Goal: Contribute content: Contribute content

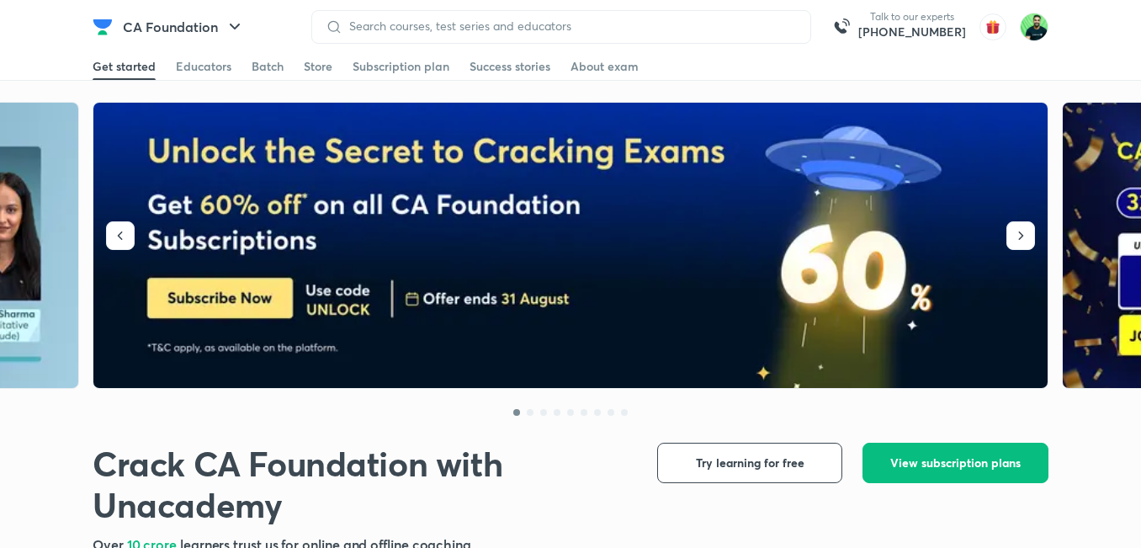
click at [475, 14] on div at bounding box center [561, 27] width 500 height 34
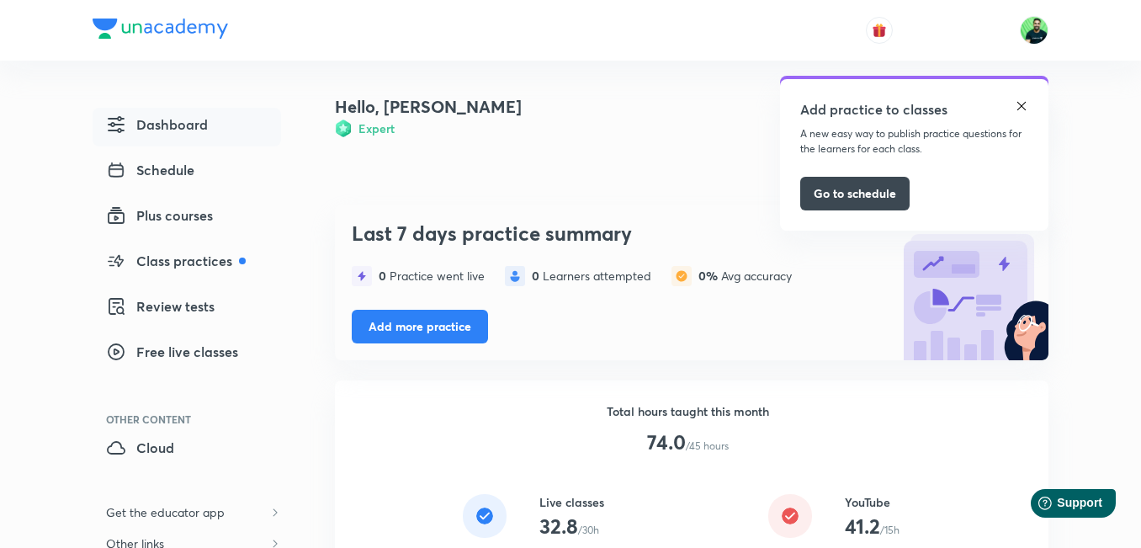
click at [1024, 104] on img at bounding box center [1020, 105] width 13 height 13
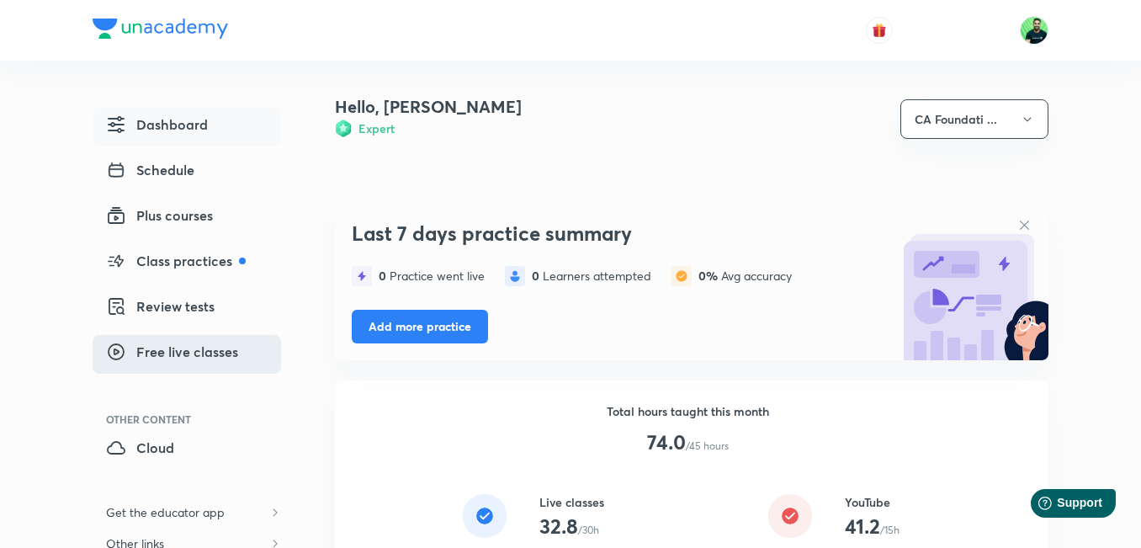
click at [219, 351] on span "Free live classes" at bounding box center [172, 351] width 132 height 20
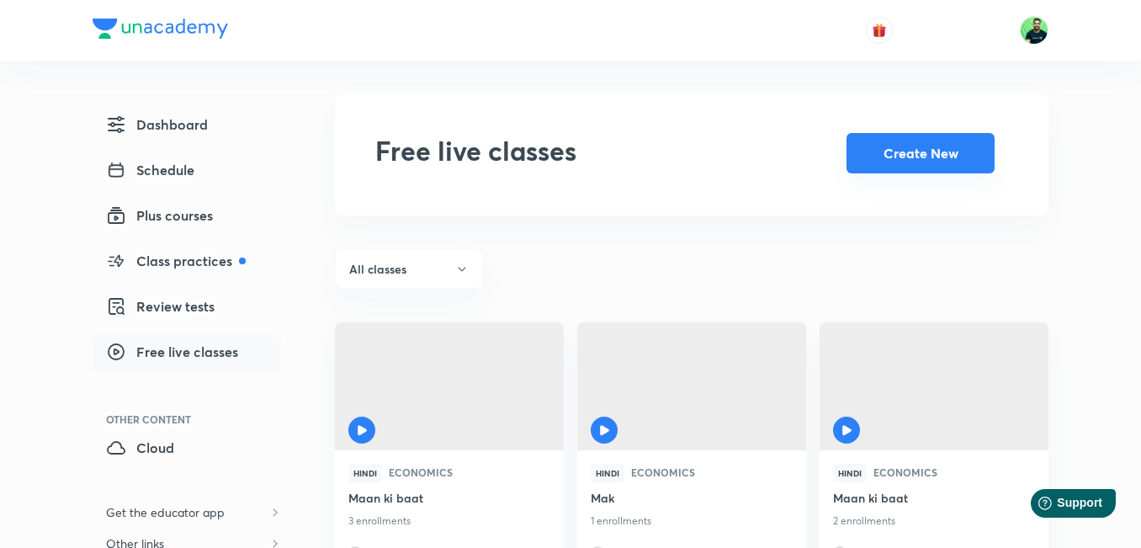
click at [882, 172] on button "Create New" at bounding box center [920, 153] width 148 height 40
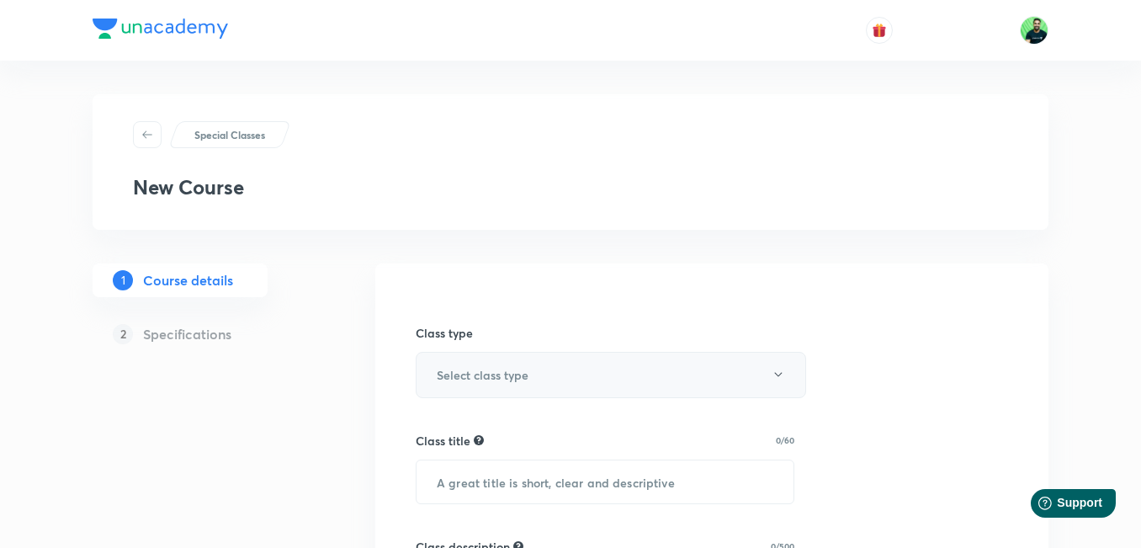
click at [549, 372] on button "Select class type" at bounding box center [611, 375] width 390 height 46
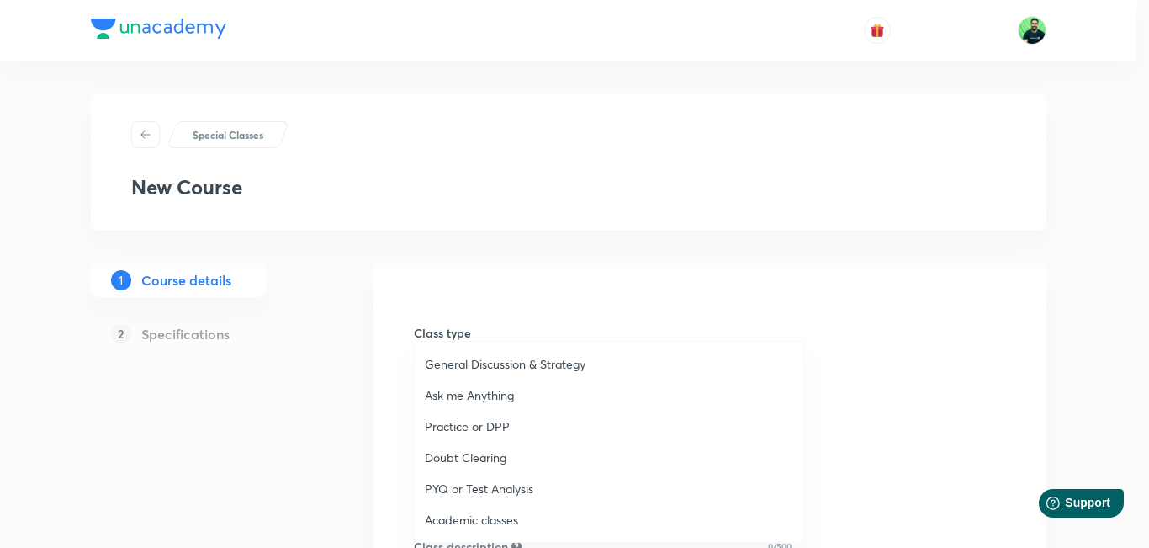
click at [500, 390] on span "Ask me Anything" at bounding box center [609, 395] width 368 height 18
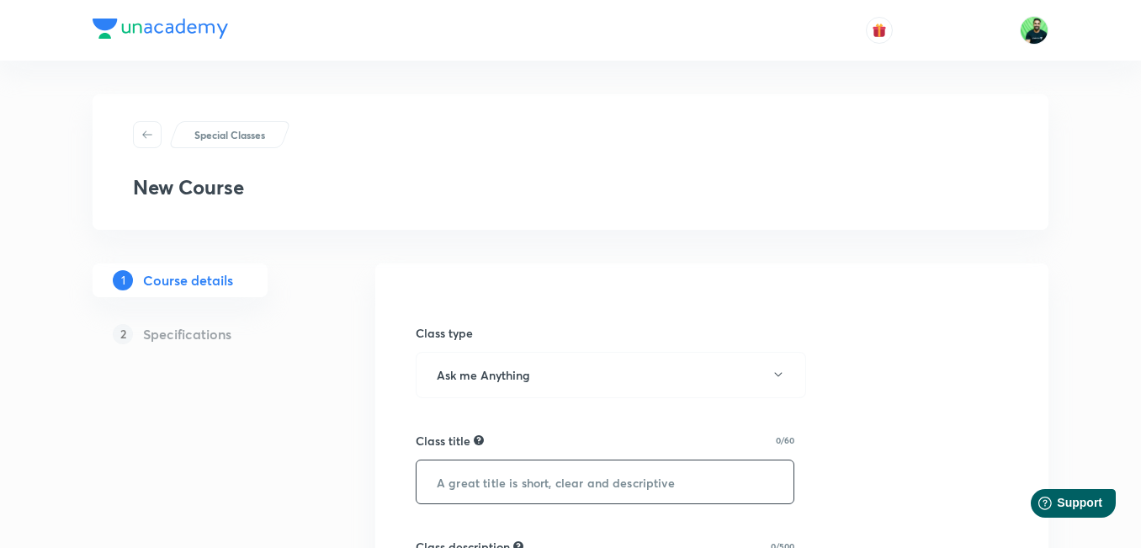
click at [467, 476] on input "text" at bounding box center [604, 481] width 377 height 43
type input "C"
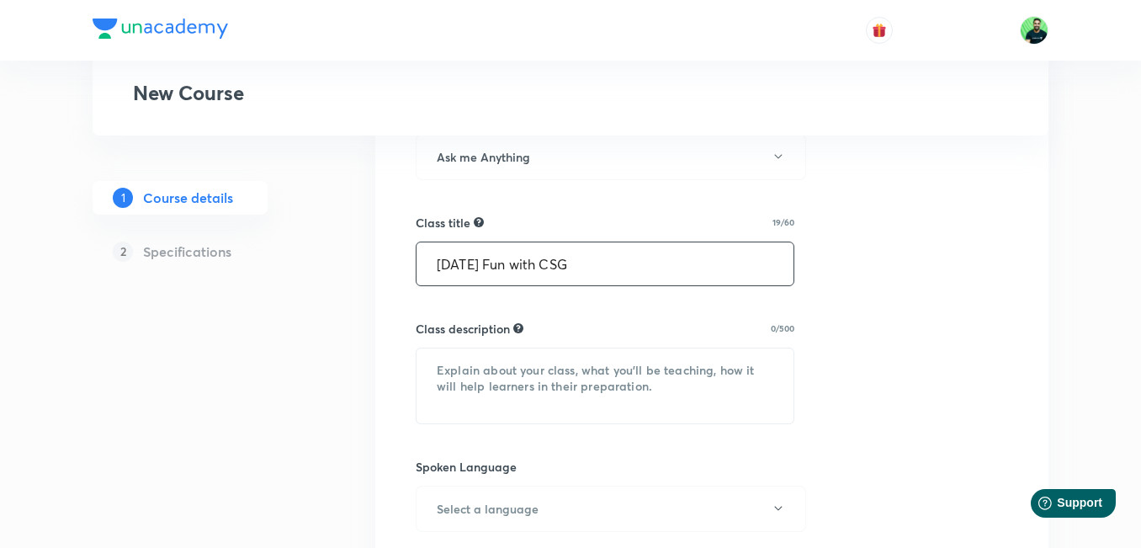
scroll to position [214, 0]
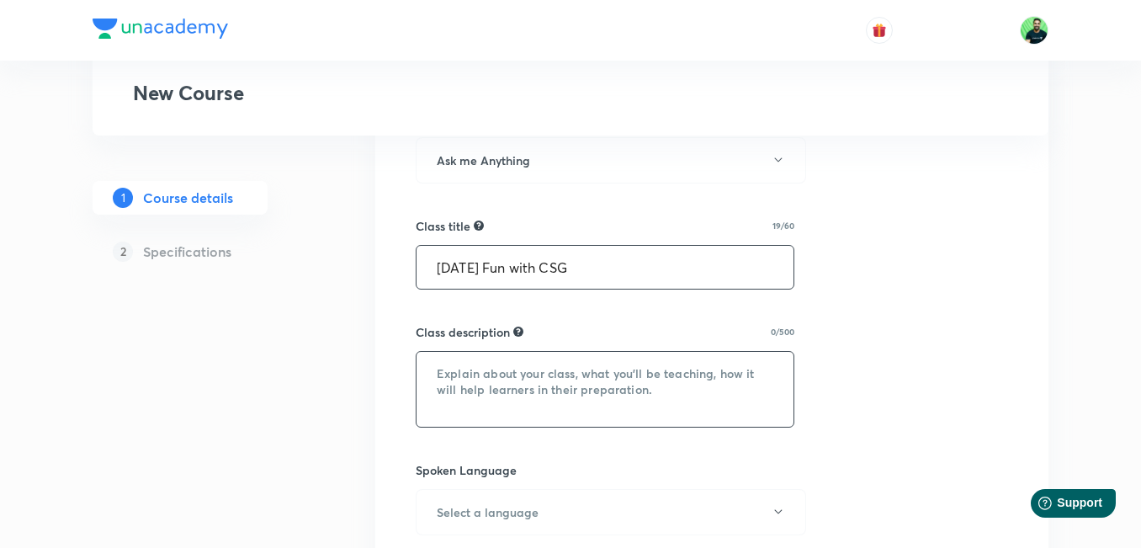
type input "[DATE] Fun with CSG"
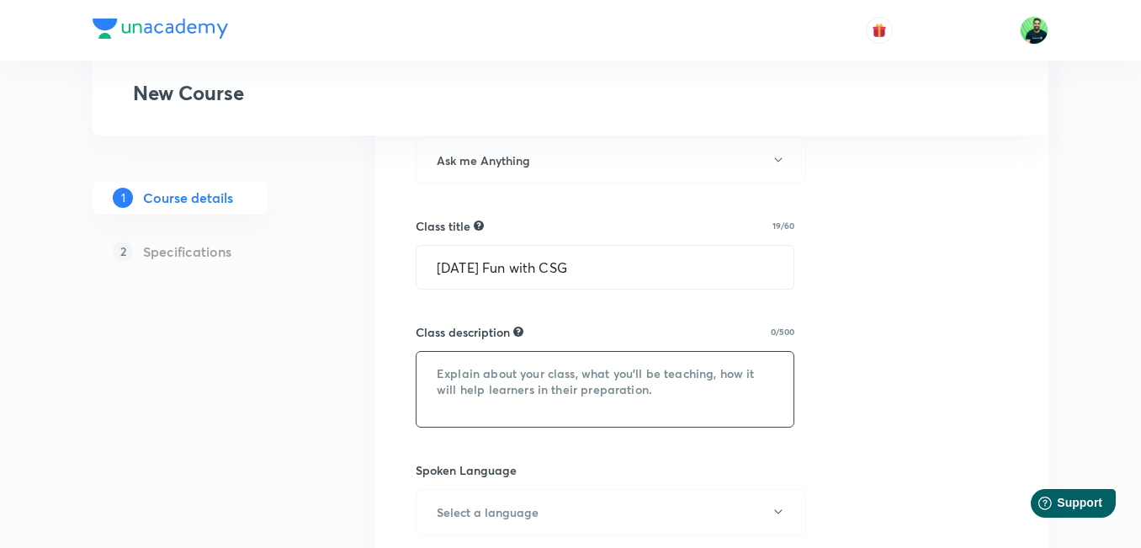
click at [570, 368] on textarea at bounding box center [604, 389] width 377 height 75
type textarea "CSG"
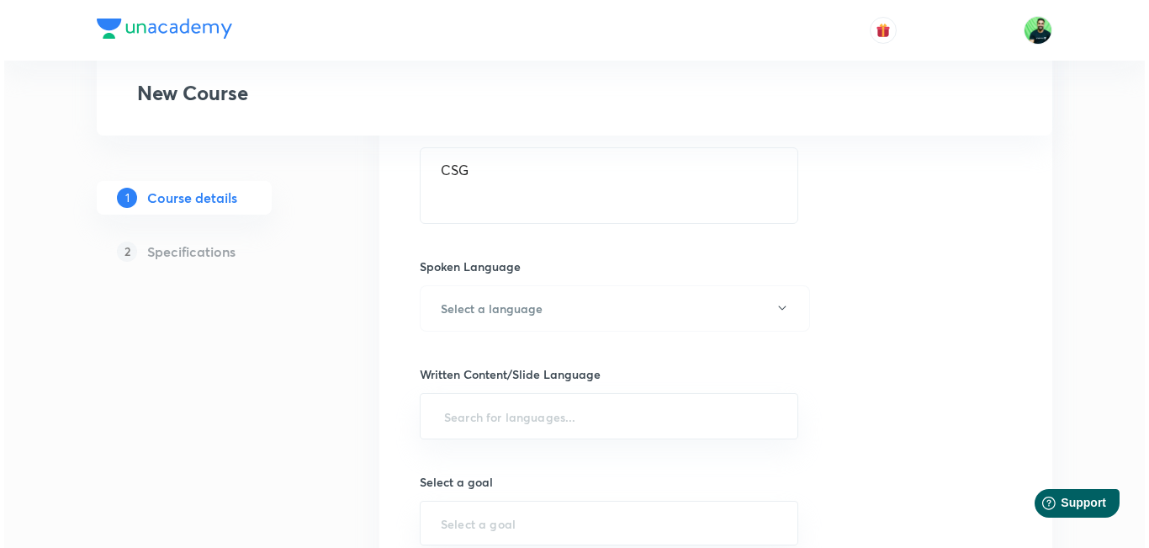
scroll to position [419, 0]
click at [470, 316] on button "Select a language" at bounding box center [611, 307] width 390 height 46
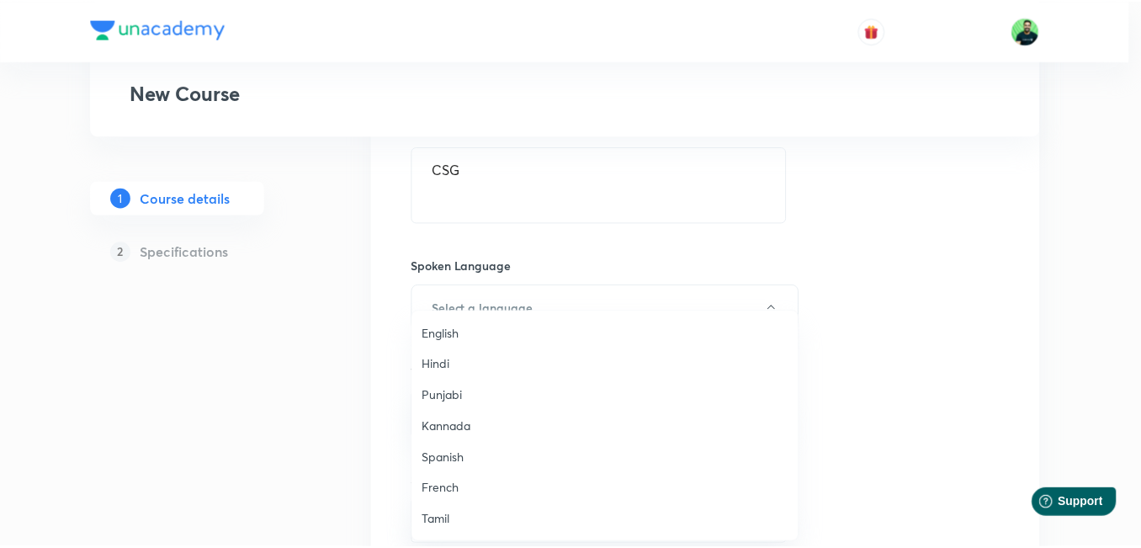
scroll to position [499, 0]
click at [456, 519] on span "Hinglish" at bounding box center [609, 520] width 368 height 18
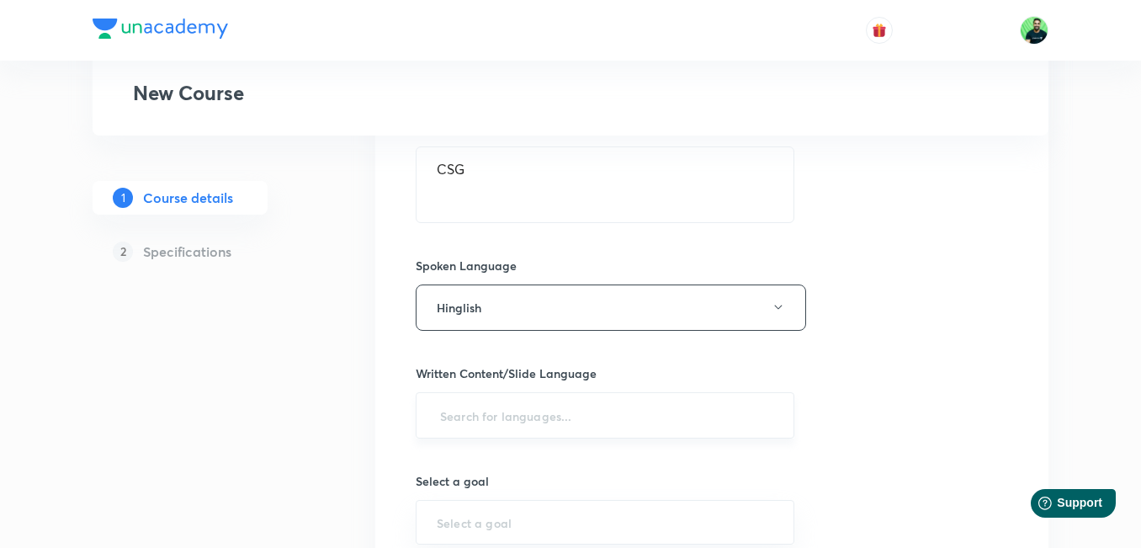
scroll to position [431, 0]
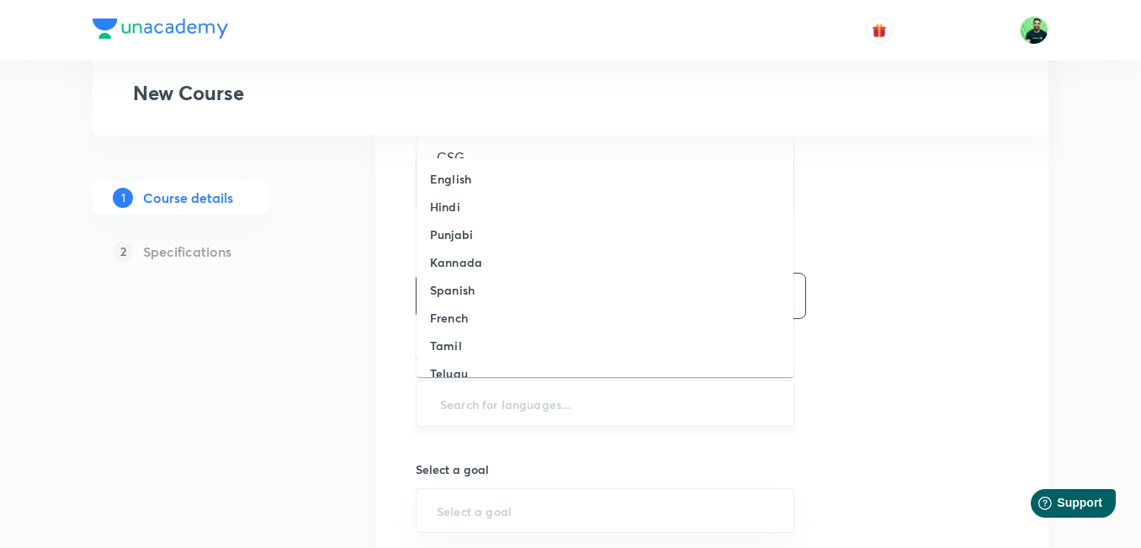
click at [451, 409] on input "text" at bounding box center [605, 403] width 336 height 31
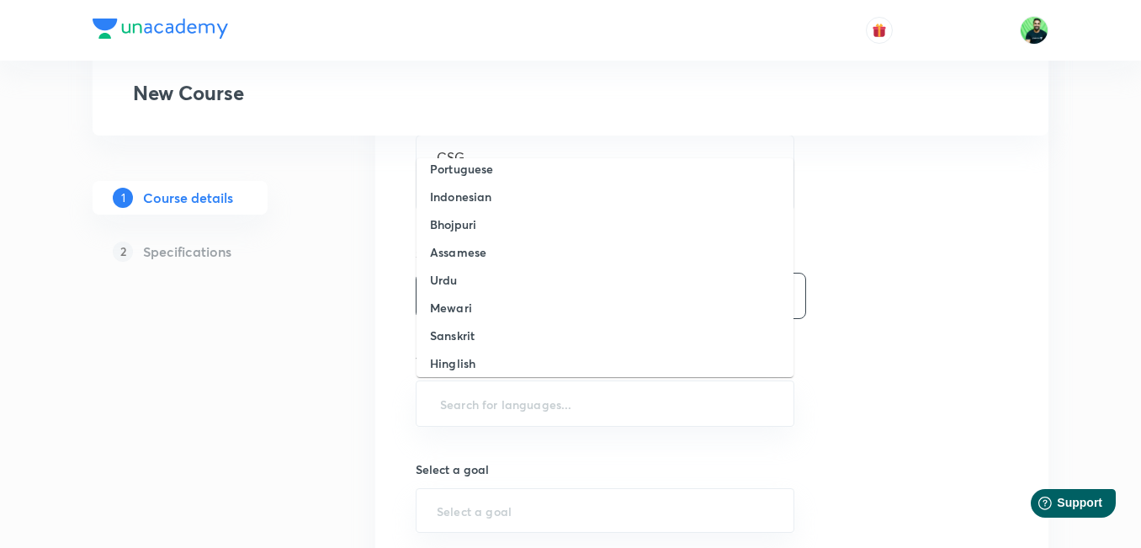
scroll to position [433, 0]
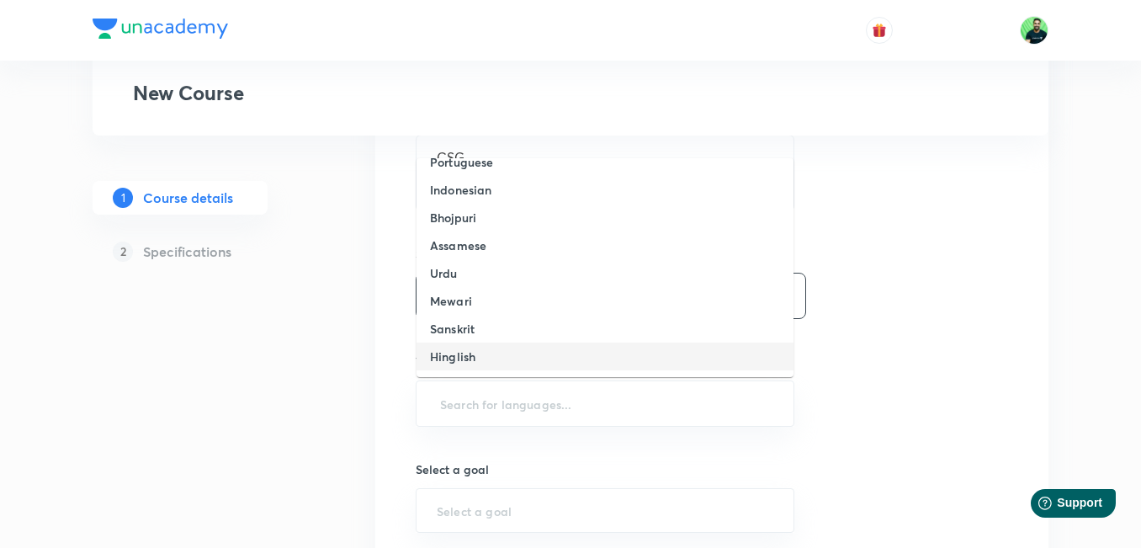
click at [454, 351] on h6 "Hinglish" at bounding box center [452, 356] width 45 height 18
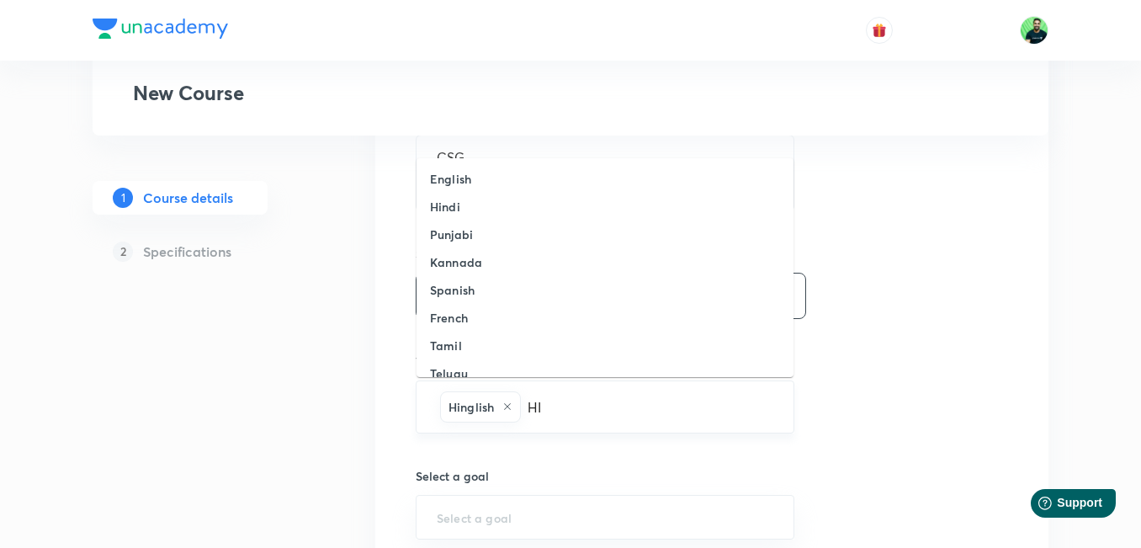
type input "HIN"
click at [500, 177] on li "English" at bounding box center [604, 179] width 377 height 28
click at [624, 401] on input "text" at bounding box center [690, 406] width 166 height 31
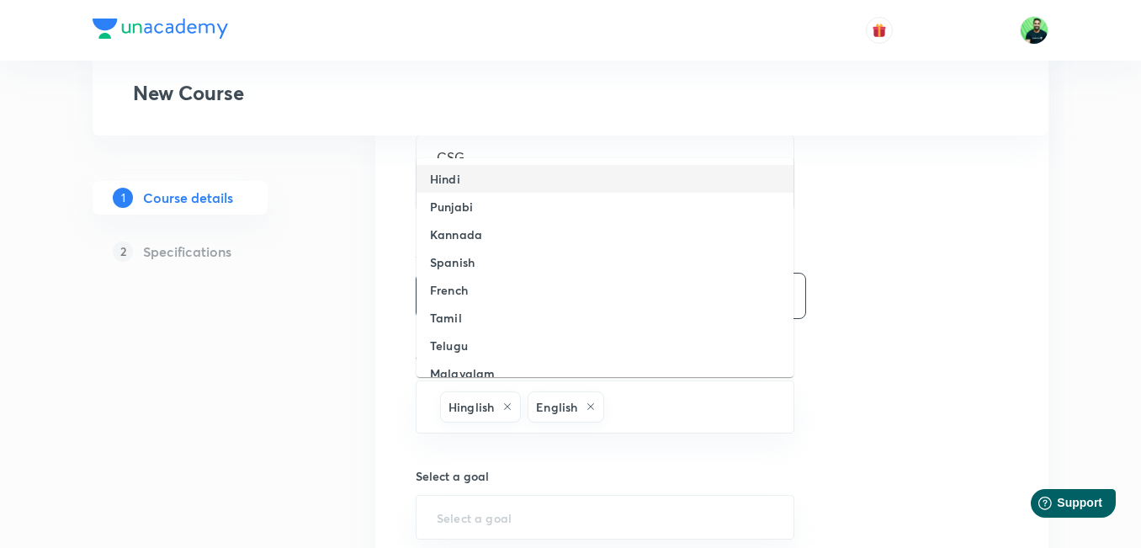
click at [508, 187] on li "Hindi" at bounding box center [604, 179] width 377 height 28
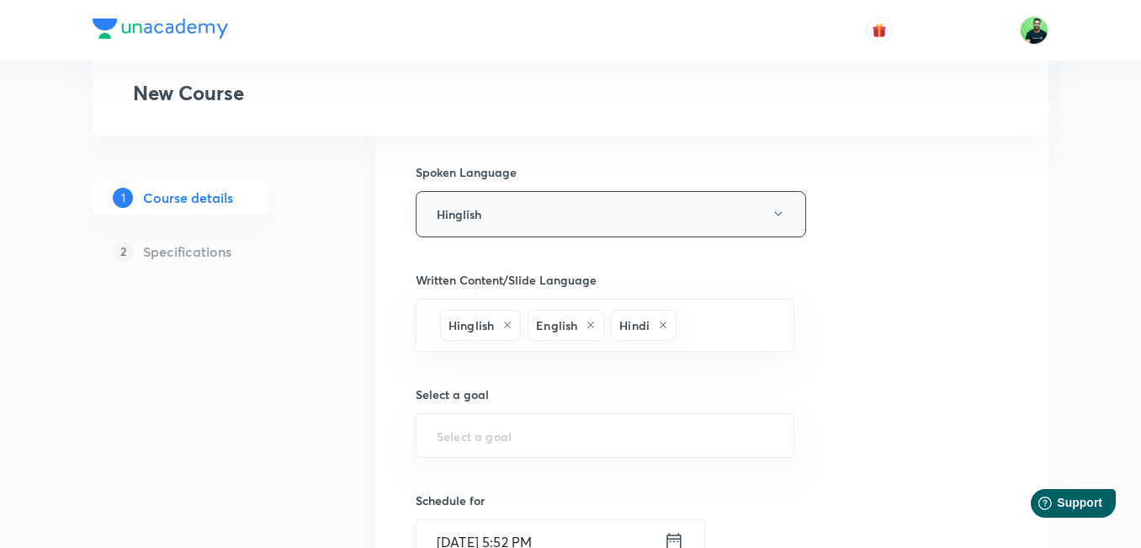
scroll to position [700, 0]
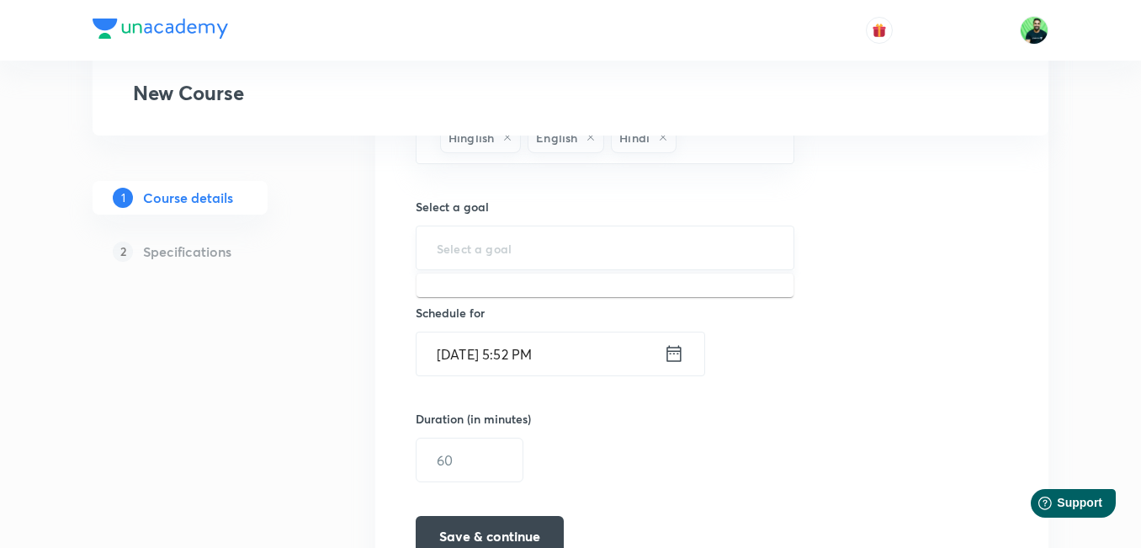
click at [463, 248] on input "text" at bounding box center [605, 248] width 336 height 16
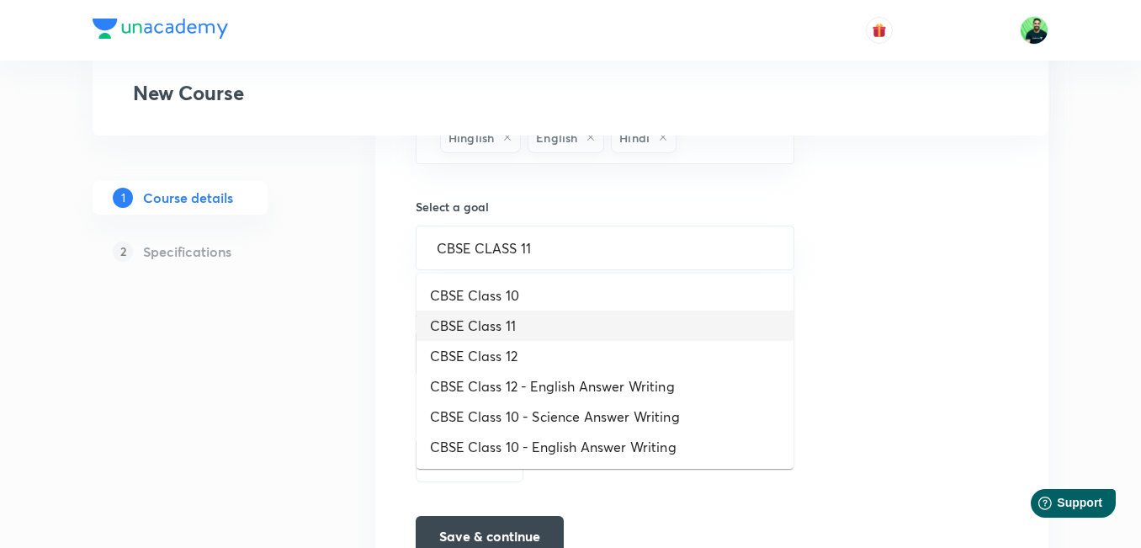
click at [490, 327] on li "CBSE Class 11" at bounding box center [604, 325] width 377 height 30
type input "CBSE Class 11"
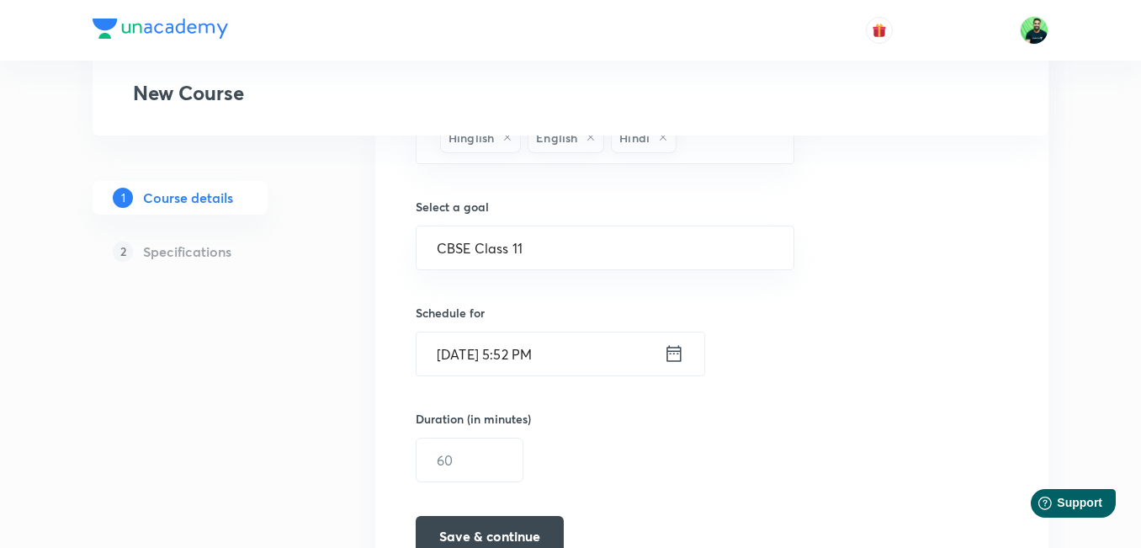
click at [670, 350] on icon at bounding box center [674, 353] width 20 height 24
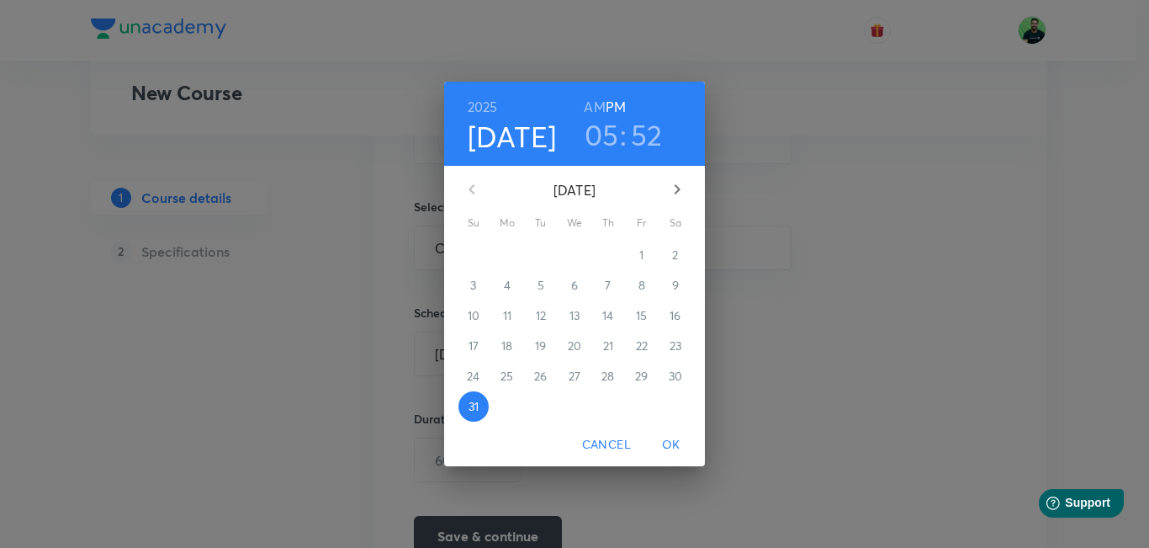
click at [610, 146] on h3 "05" at bounding box center [602, 134] width 34 height 35
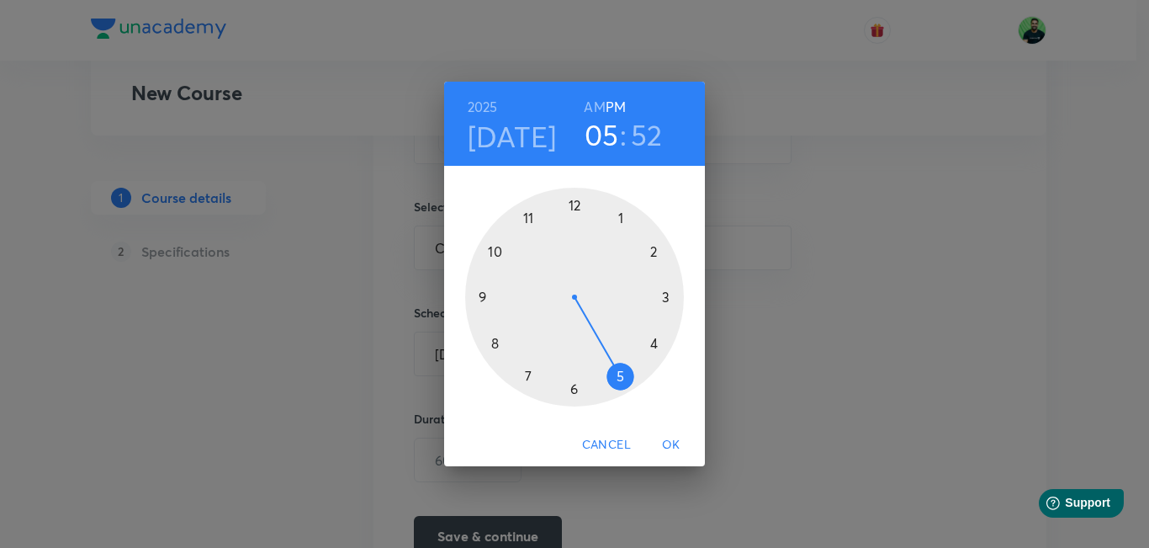
click at [482, 294] on div at bounding box center [574, 297] width 219 height 219
click at [570, 208] on div at bounding box center [574, 297] width 219 height 219
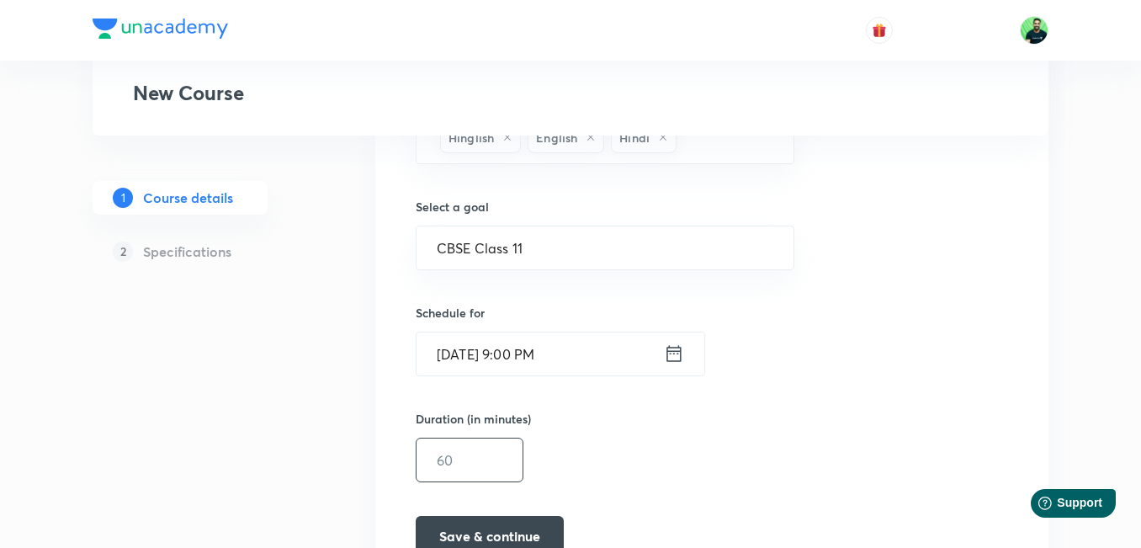
click at [455, 456] on input "text" at bounding box center [469, 459] width 106 height 43
type input "70"
click at [506, 531] on button "Save & continue" at bounding box center [490, 534] width 148 height 40
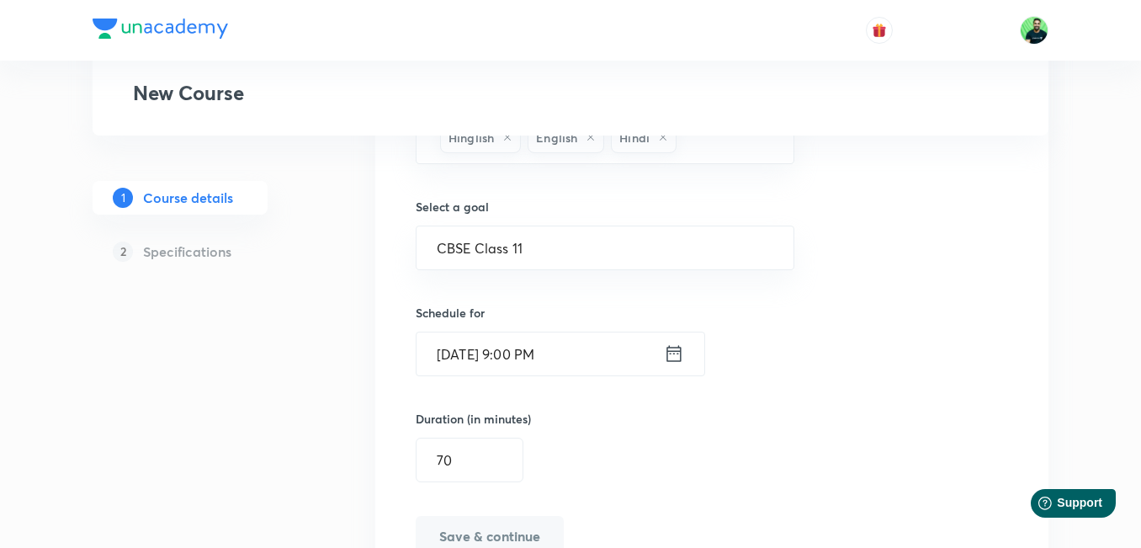
type textarea "CSG"
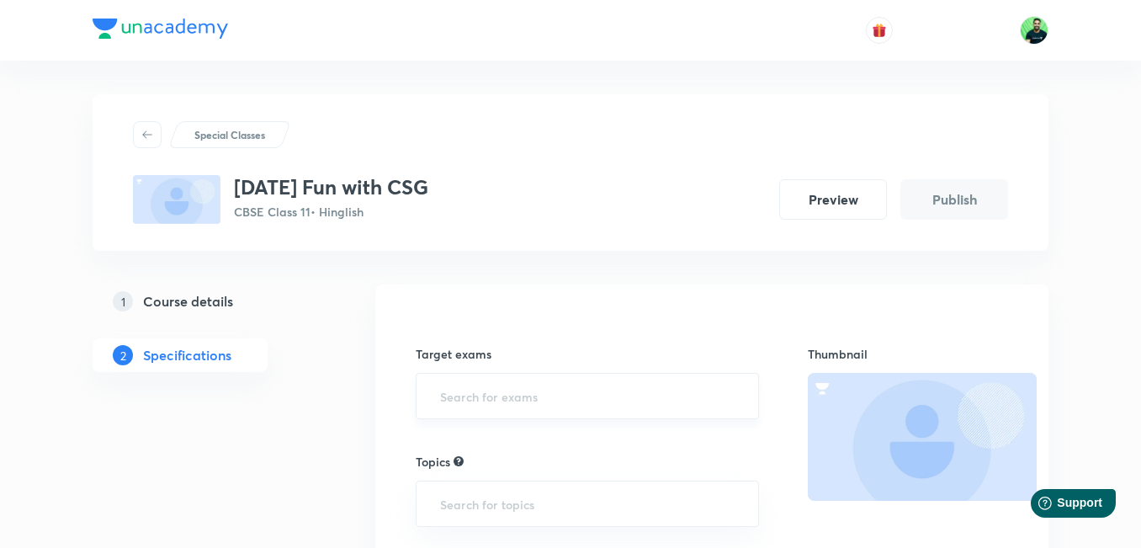
click at [532, 391] on input "text" at bounding box center [587, 395] width 301 height 31
type input "CBS"
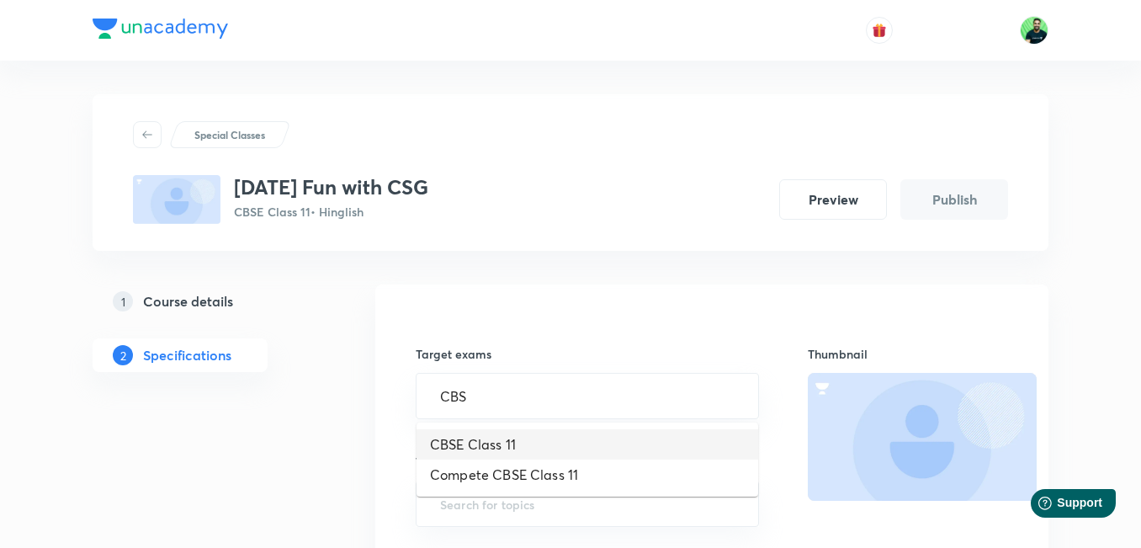
click at [469, 444] on li "CBSE Class 11" at bounding box center [586, 444] width 341 height 30
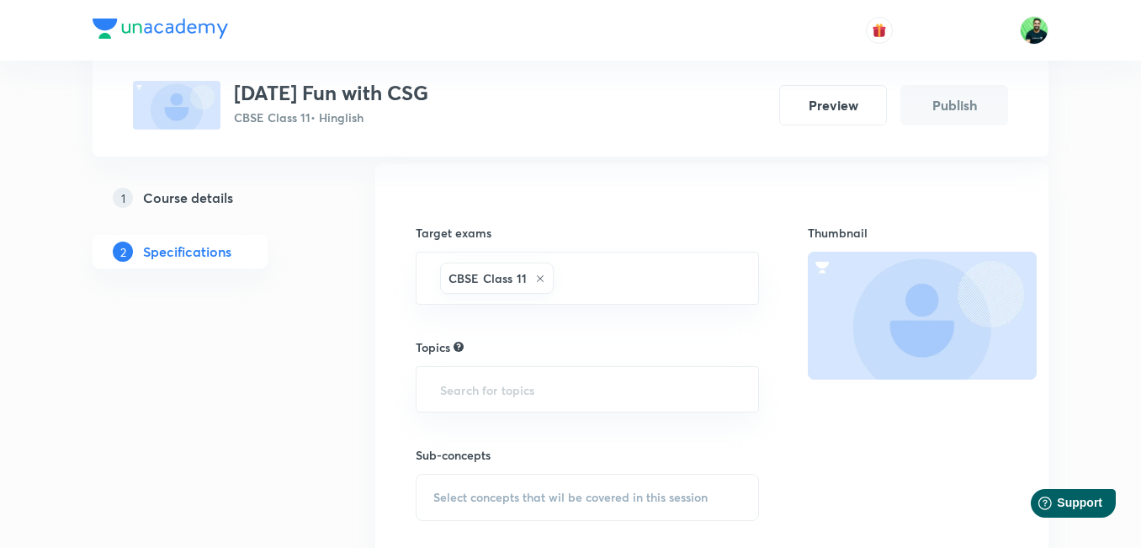
scroll to position [147, 0]
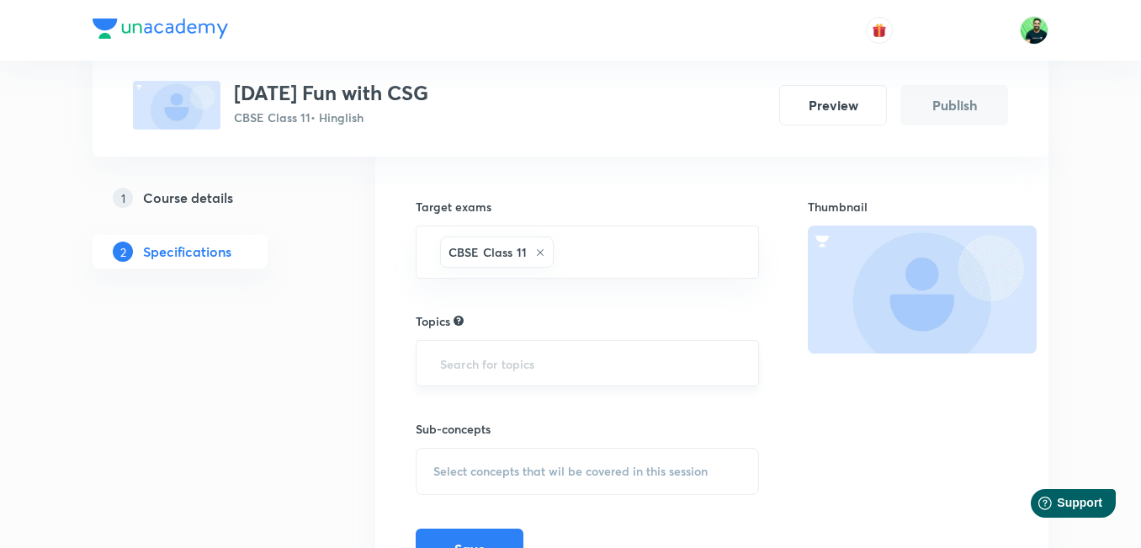
click at [508, 368] on input "text" at bounding box center [587, 362] width 301 height 31
type input "ECONO"
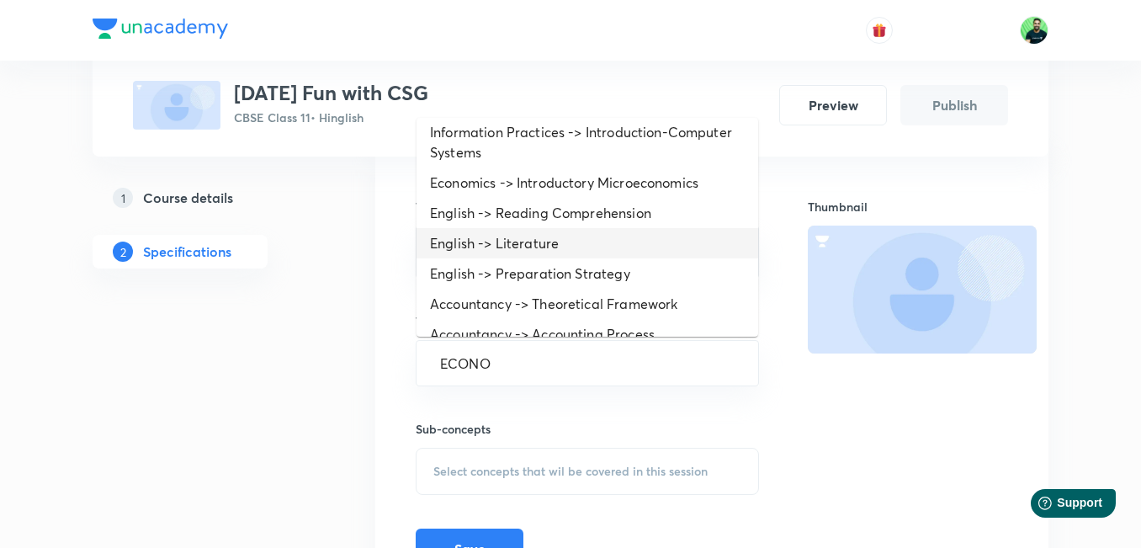
scroll to position [0, 0]
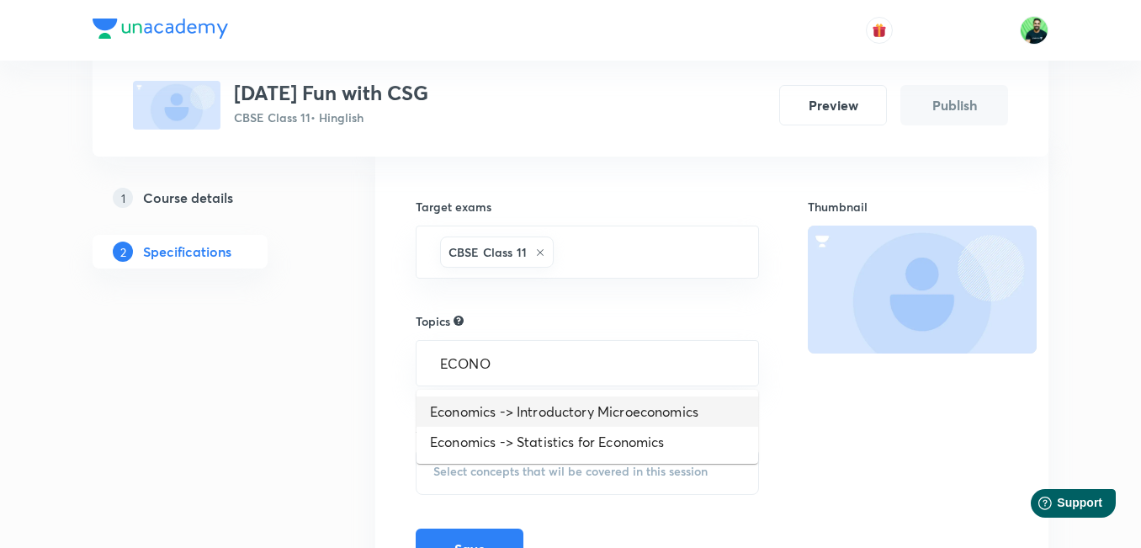
click at [532, 415] on li "Economics -> Introductory Microeconomics" at bounding box center [586, 411] width 341 height 30
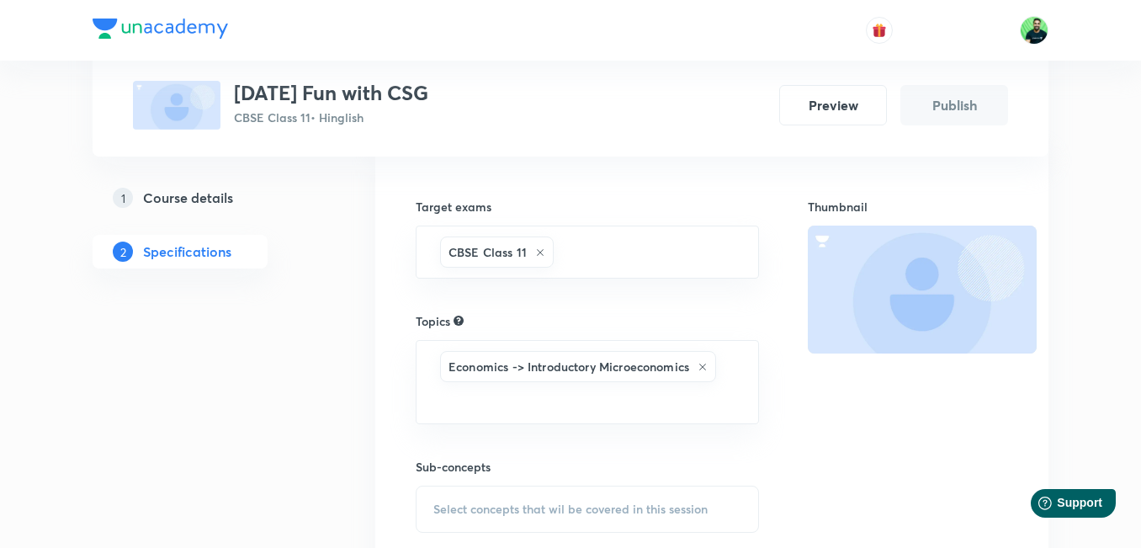
click at [451, 508] on span "Select concepts that wil be covered in this session" at bounding box center [570, 508] width 274 height 13
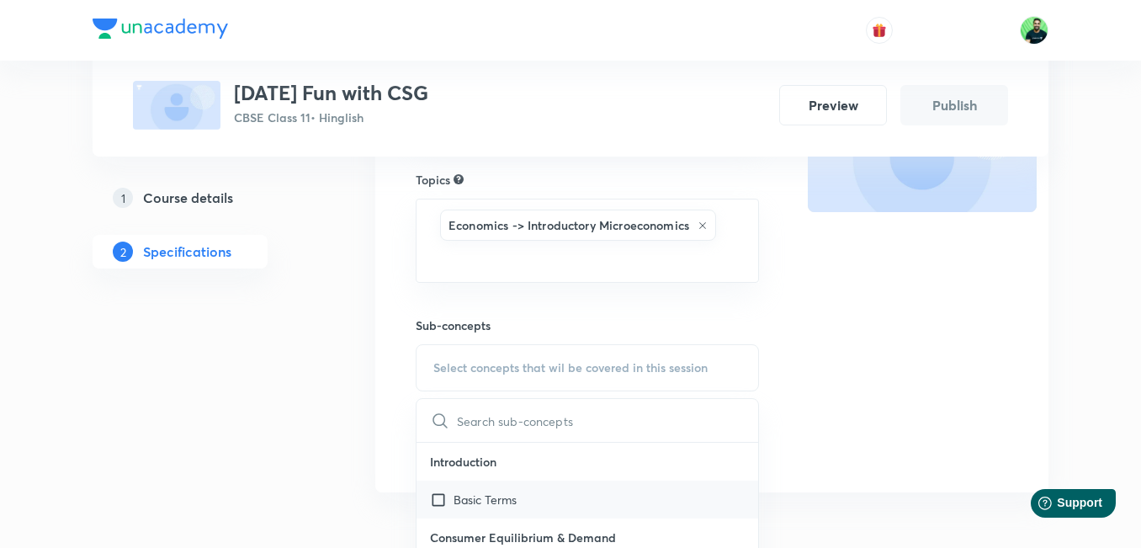
scroll to position [291, 0]
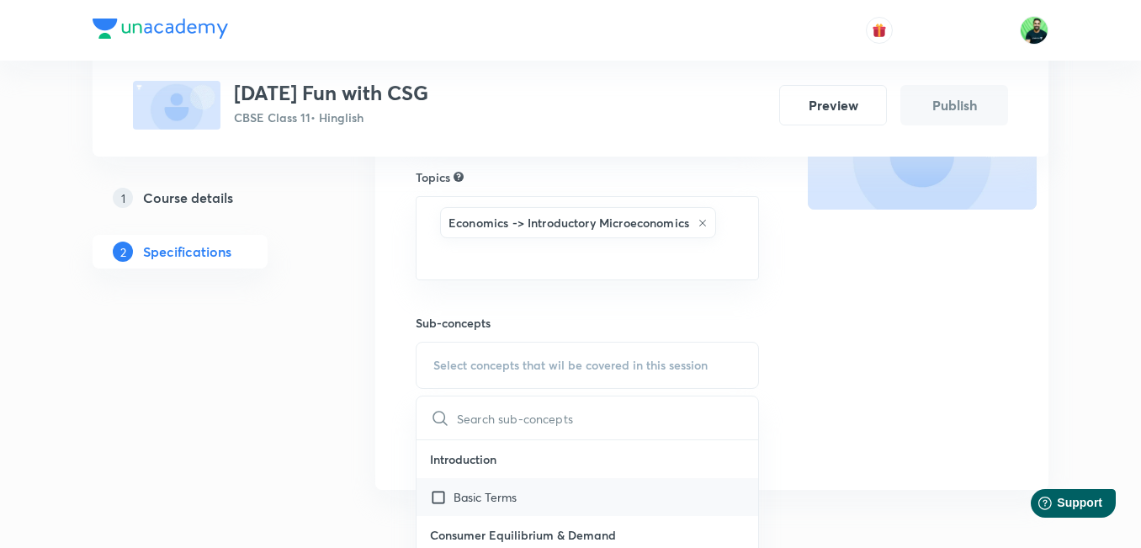
click at [439, 491] on input "checkbox" at bounding box center [442, 497] width 24 height 18
checkbox input "true"
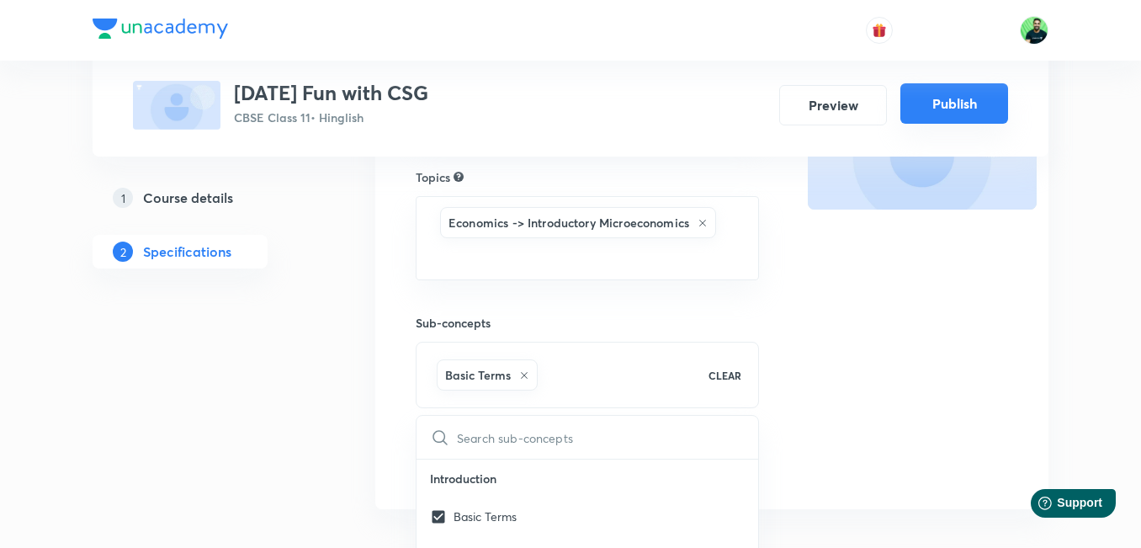
click at [945, 106] on button "Publish" at bounding box center [954, 103] width 108 height 40
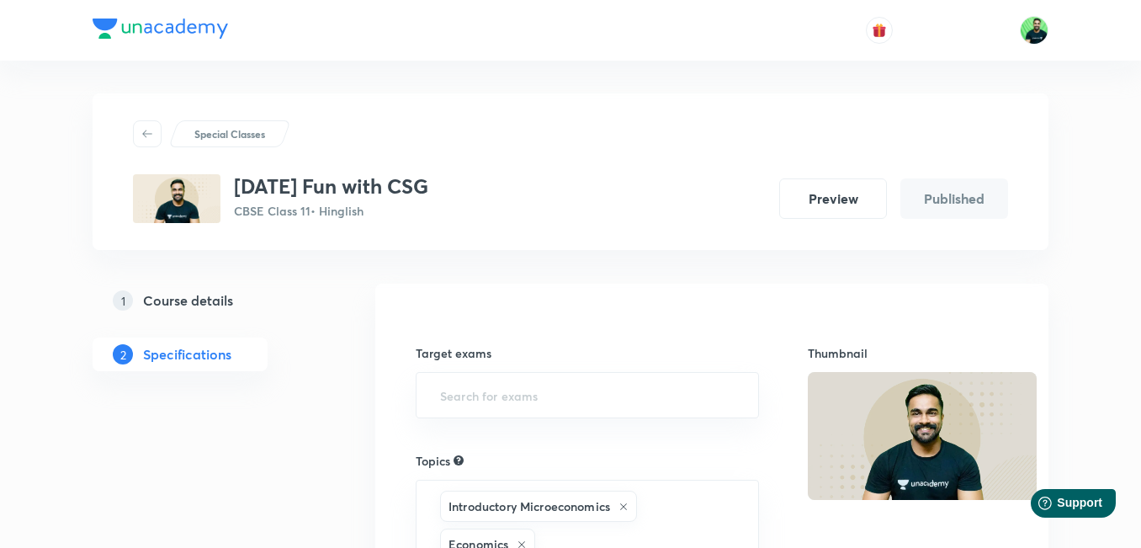
scroll to position [0, 0]
click at [142, 135] on icon at bounding box center [146, 134] width 13 height 13
